Goal: Transaction & Acquisition: Share content

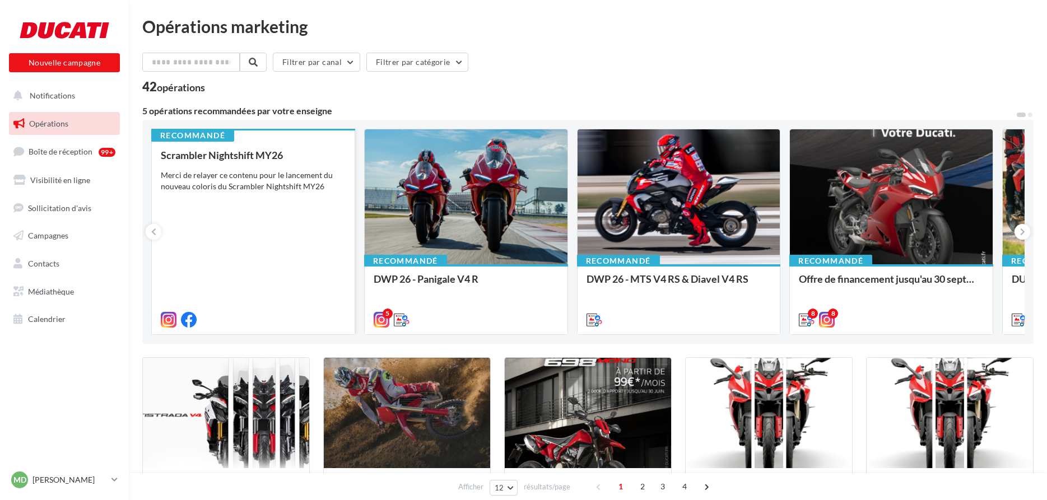
click at [204, 270] on div "Scrambler Nightshift MY26 Merci de relayer ce contenu pour le lancement du nouv…" at bounding box center [253, 237] width 185 height 175
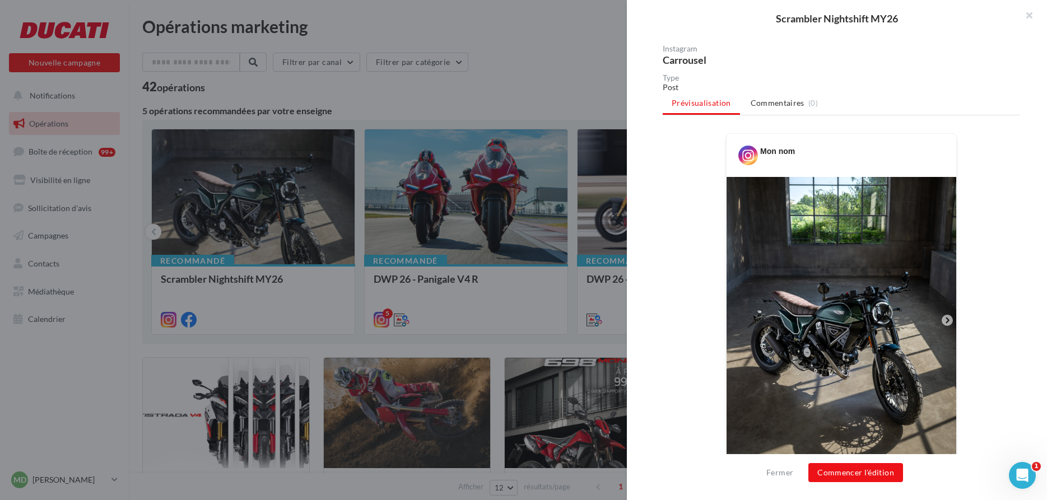
scroll to position [114, 0]
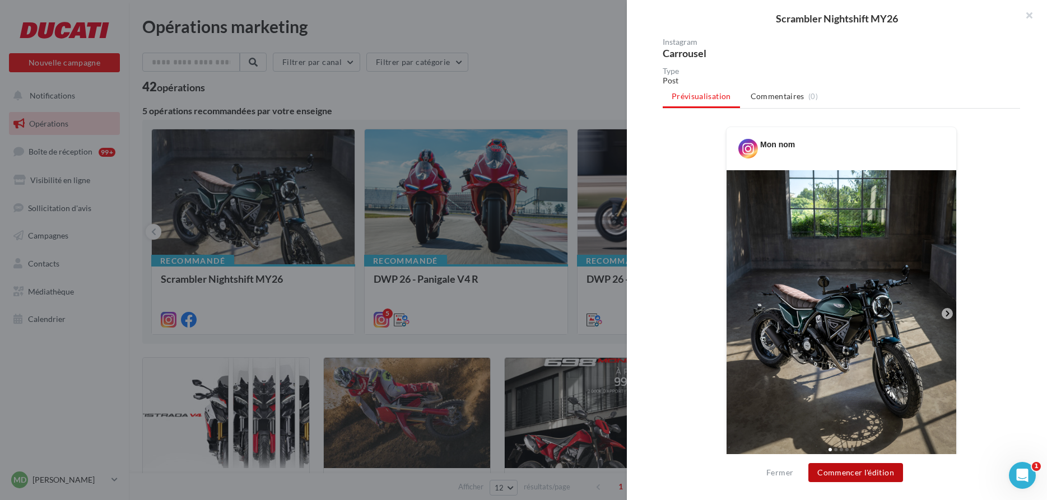
click at [867, 471] on button "Commencer l'édition" at bounding box center [856, 472] width 95 height 19
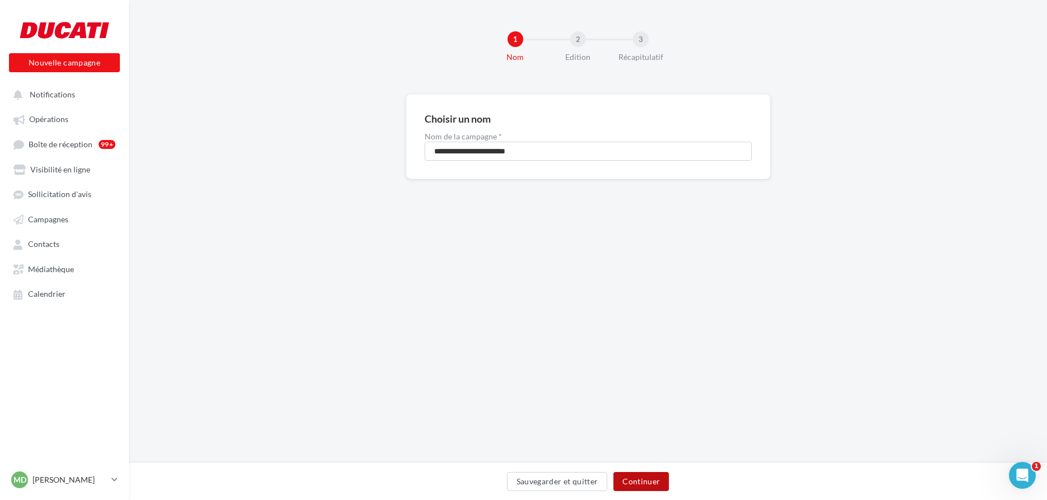
click at [650, 481] on button "Continuer" at bounding box center [641, 481] width 55 height 19
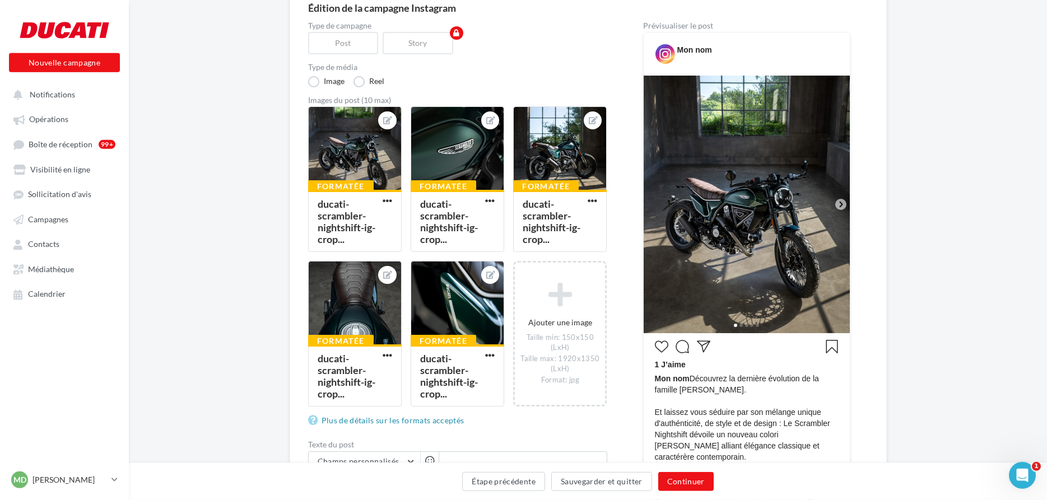
scroll to position [114, 0]
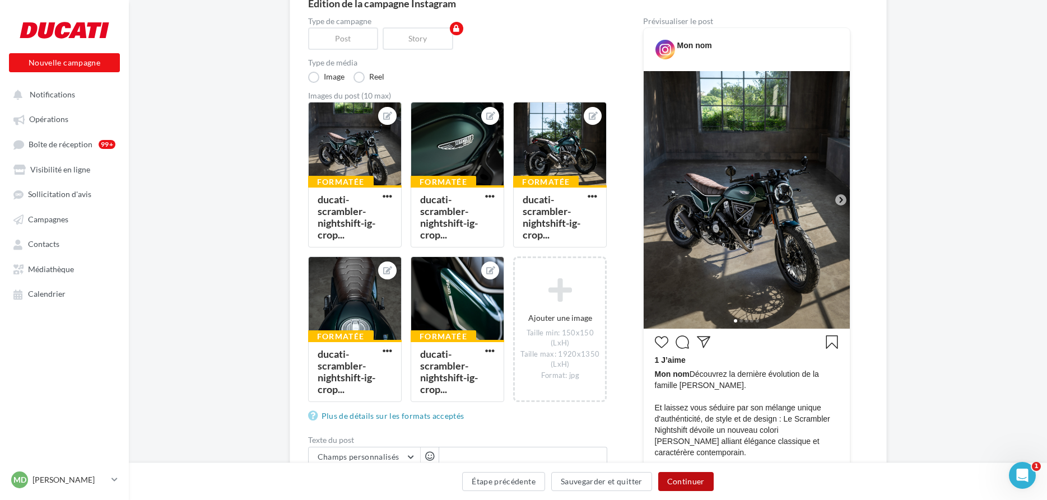
click at [685, 483] on button "Continuer" at bounding box center [685, 481] width 55 height 19
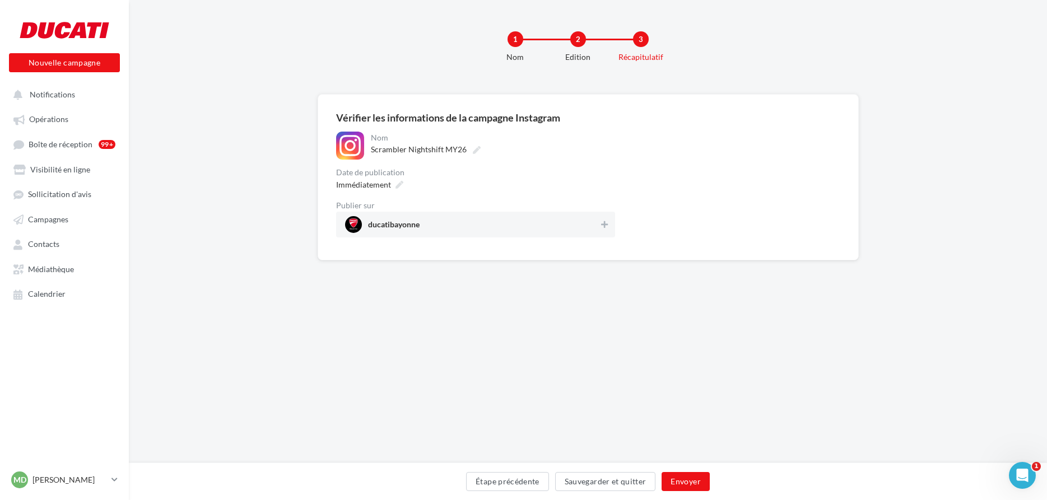
click at [606, 166] on div "**********" at bounding box center [475, 185] width 279 height 106
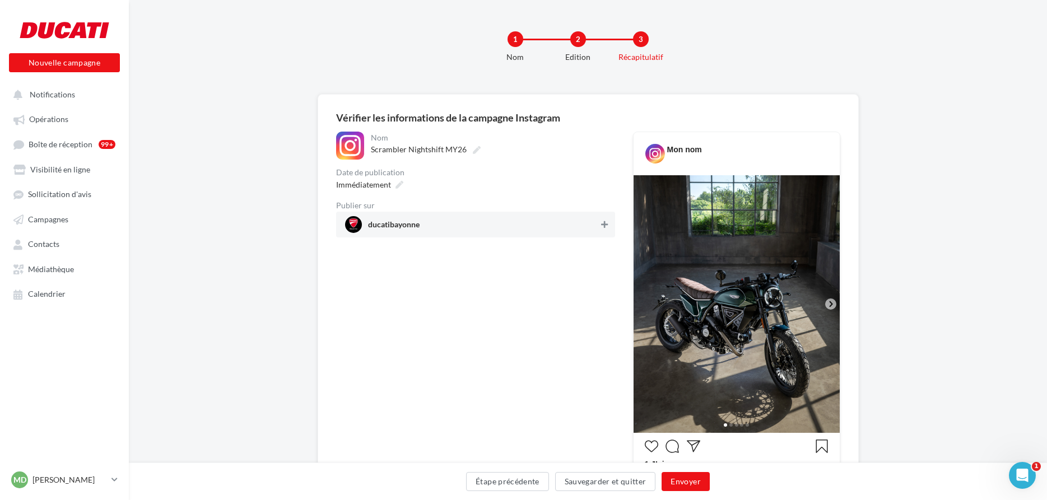
click at [605, 226] on icon at bounding box center [604, 225] width 7 height 8
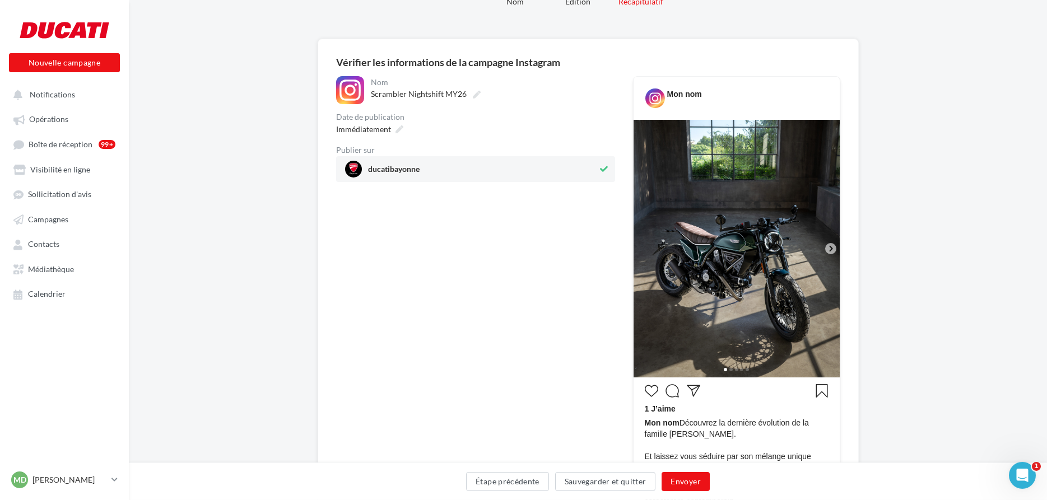
scroll to position [54, 0]
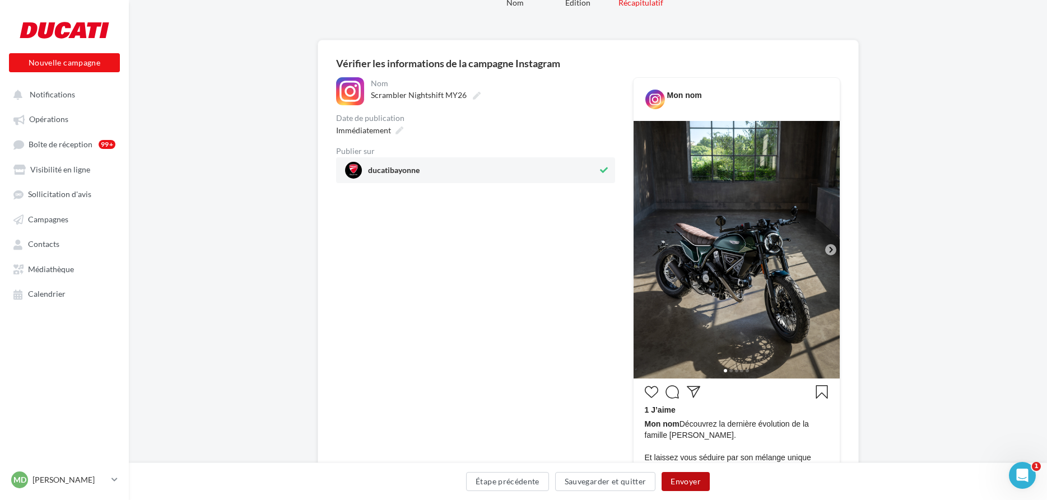
click at [694, 479] on button "Envoyer" at bounding box center [686, 481] width 48 height 19
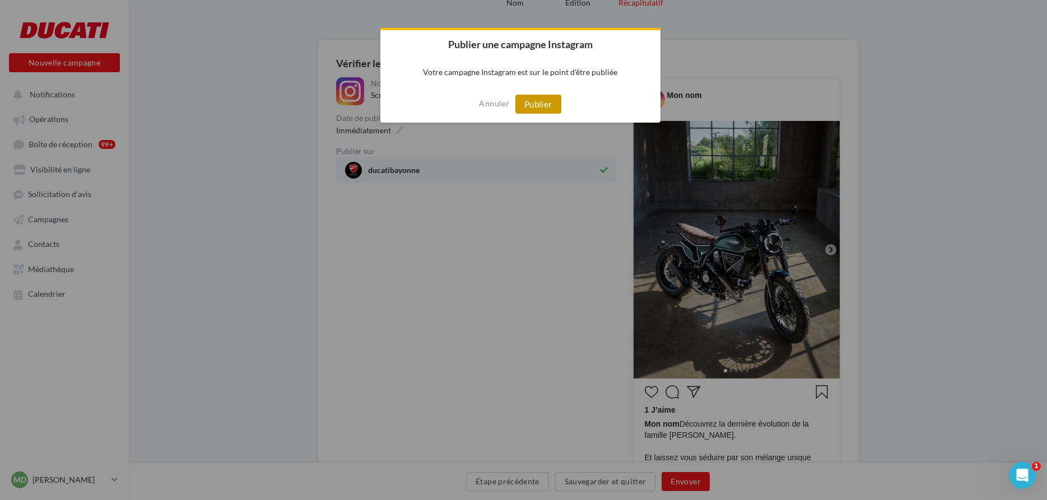
click at [543, 99] on button "Publier" at bounding box center [539, 104] width 46 height 19
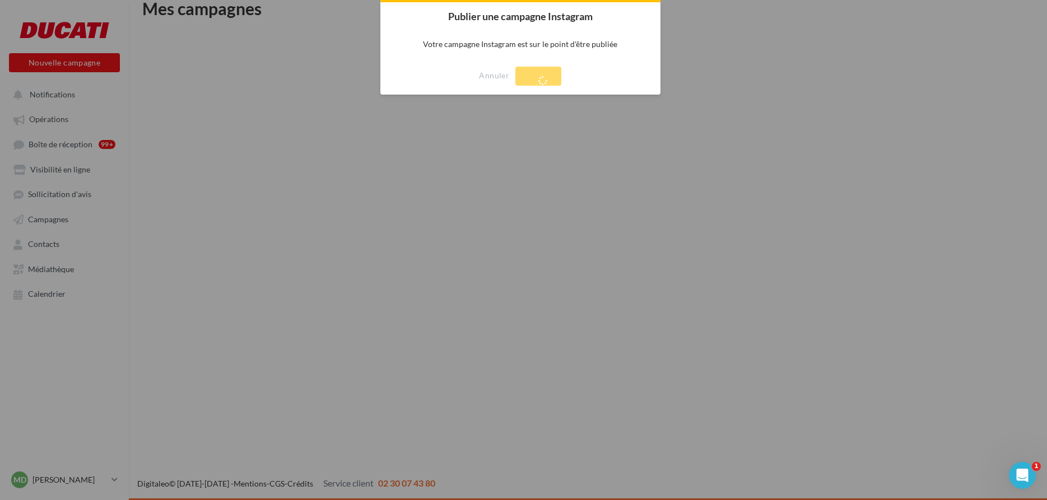
scroll to position [18, 0]
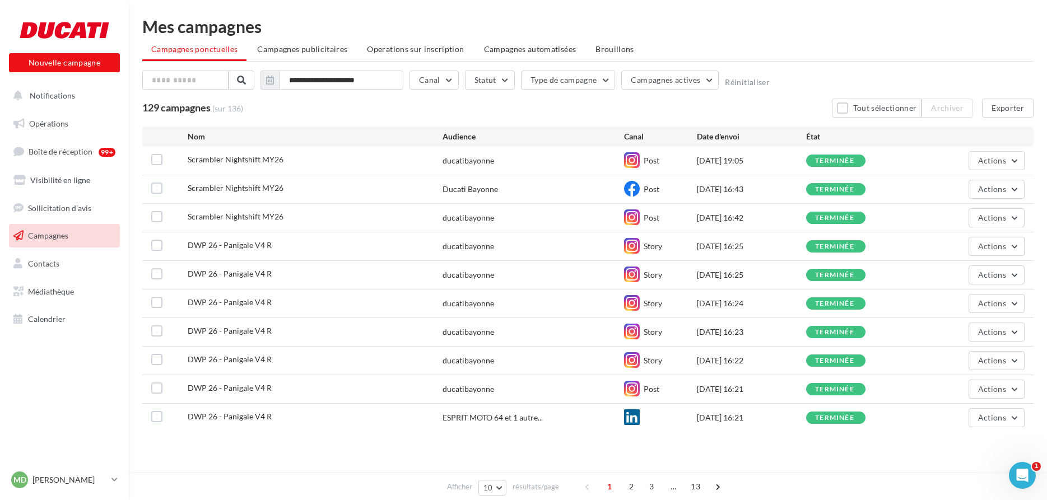
click at [59, 236] on span "Campagnes" at bounding box center [48, 236] width 40 height 10
click at [63, 120] on span "Opérations" at bounding box center [48, 124] width 39 height 10
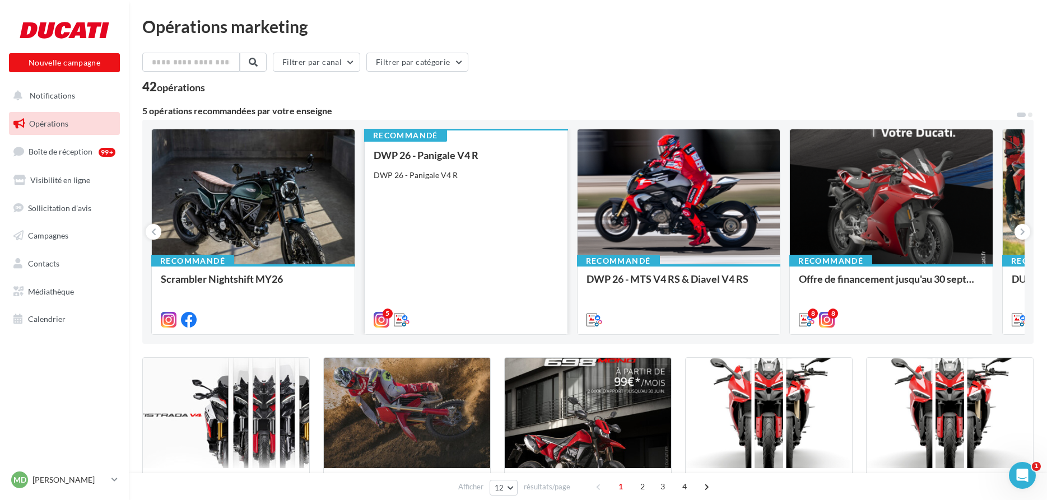
click at [500, 219] on div "DWP 26 - Panigale V4 R DWP 26 - Panigale V4 R" at bounding box center [466, 237] width 185 height 175
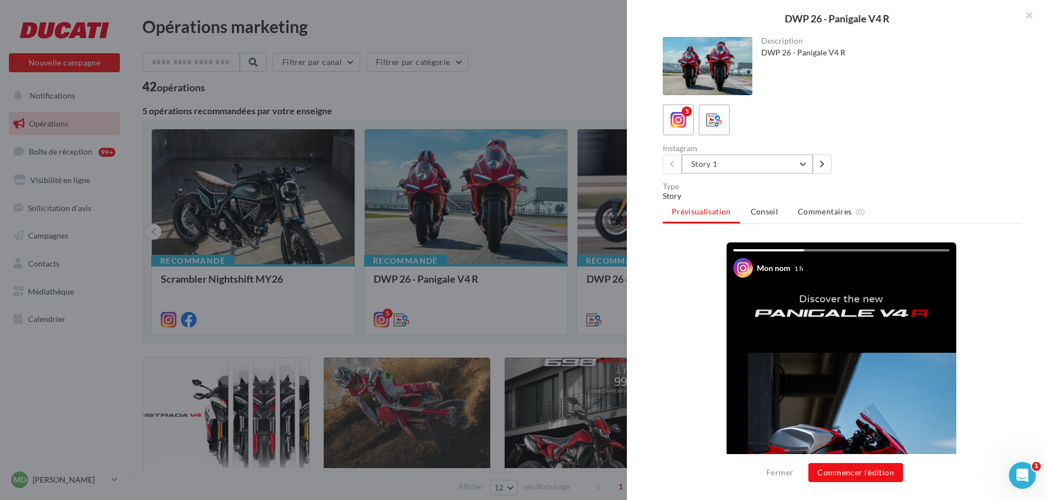
click at [804, 165] on button "Story 1" at bounding box center [747, 164] width 131 height 19
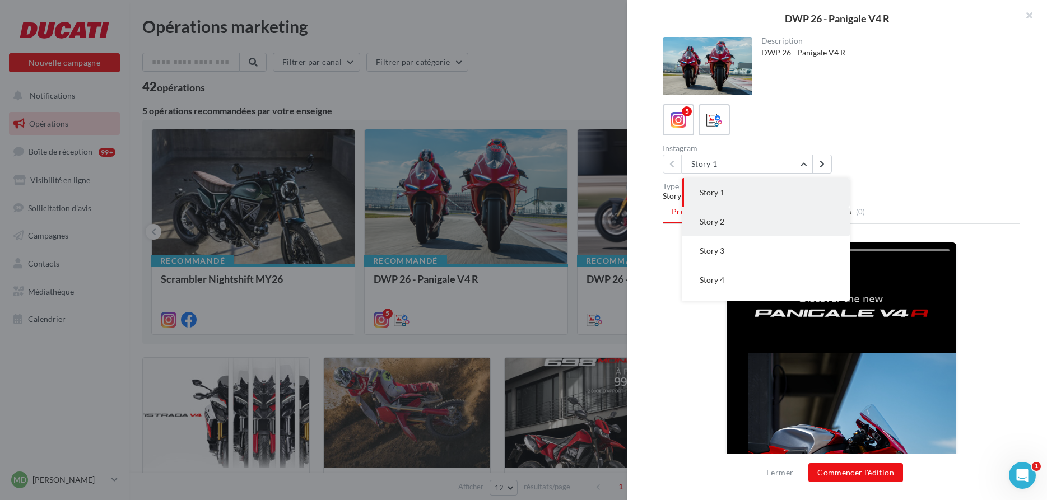
click at [751, 217] on button "Story 2" at bounding box center [766, 221] width 168 height 29
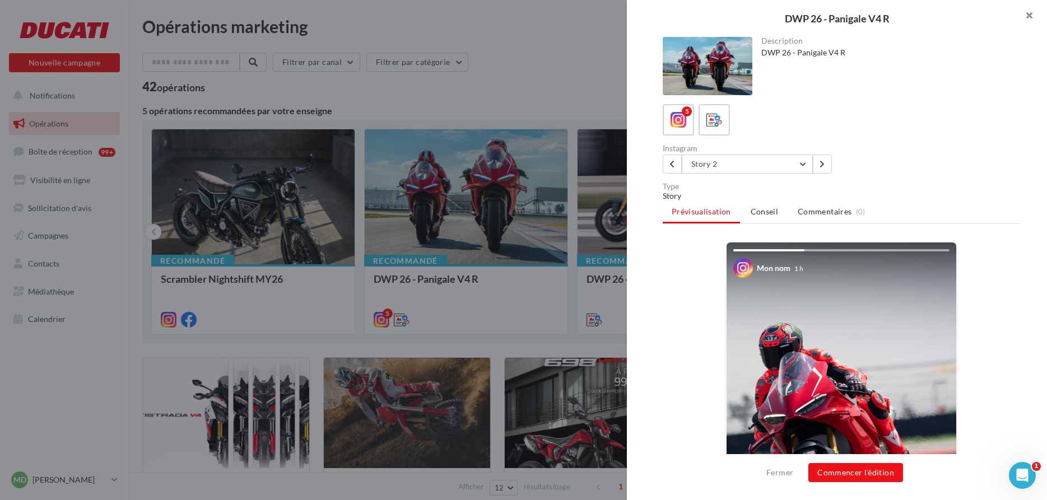
click at [1028, 16] on button "button" at bounding box center [1024, 17] width 45 height 34
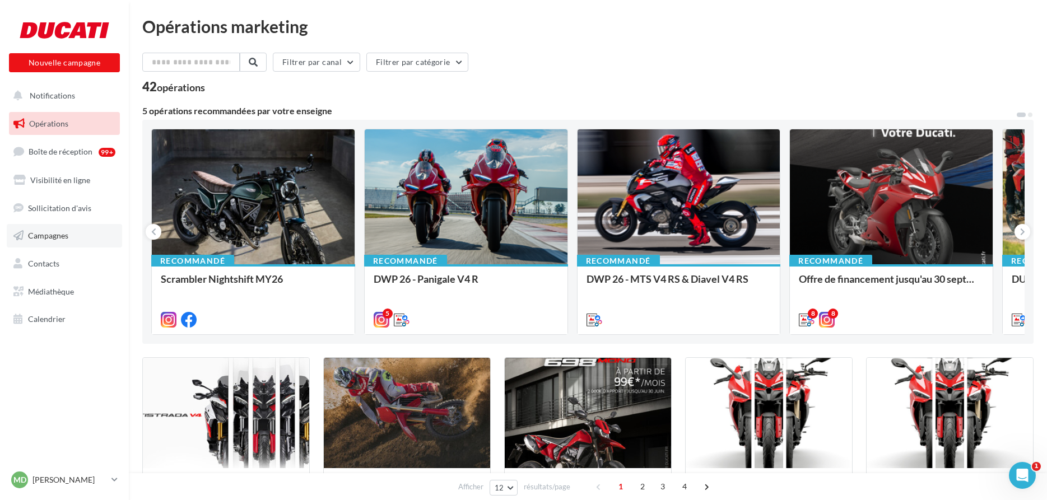
click at [66, 228] on link "Campagnes" at bounding box center [64, 236] width 115 height 24
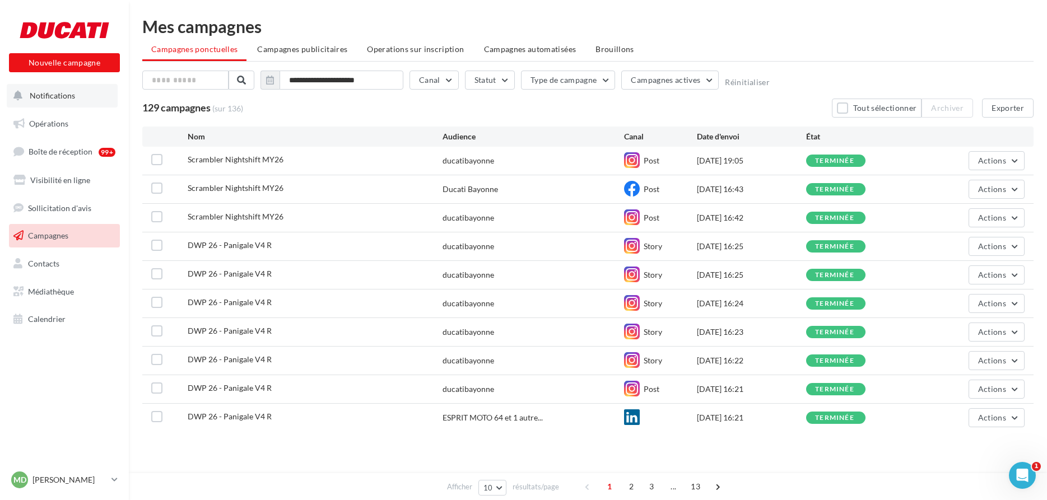
click at [30, 101] on button "Notifications" at bounding box center [62, 96] width 111 height 24
